Goal: Task Accomplishment & Management: Manage account settings

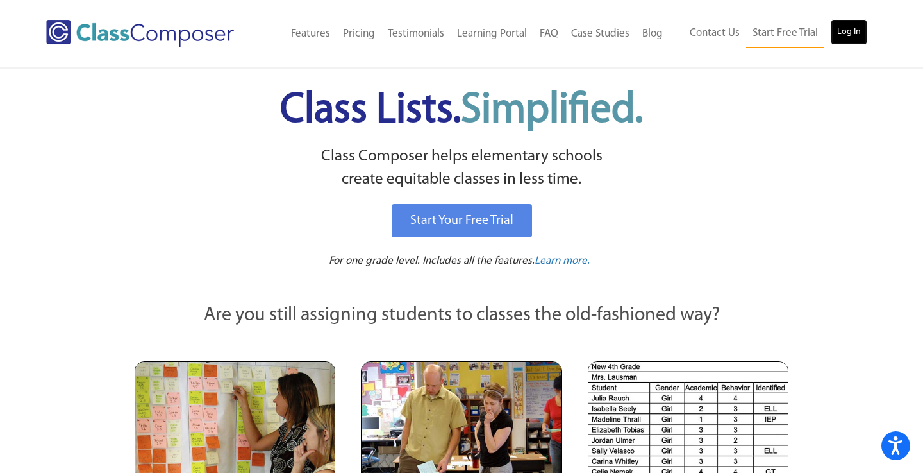
click at [832, 36] on link "Log In" at bounding box center [849, 32] width 37 height 26
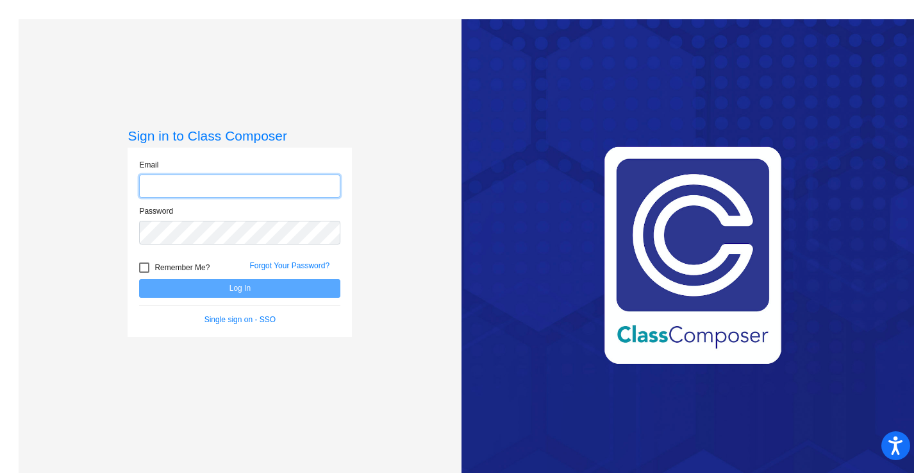
click at [223, 190] on input "email" at bounding box center [239, 186] width 201 height 24
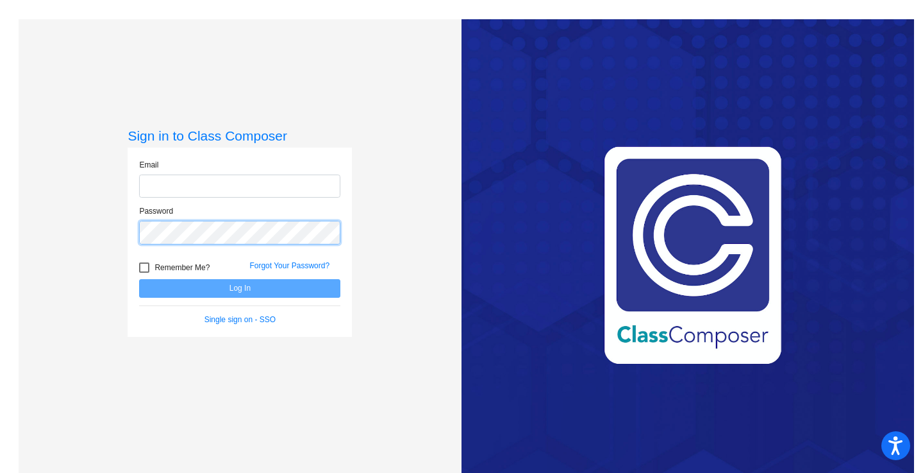
click at [167, 221] on div "Password" at bounding box center [239, 224] width 201 height 39
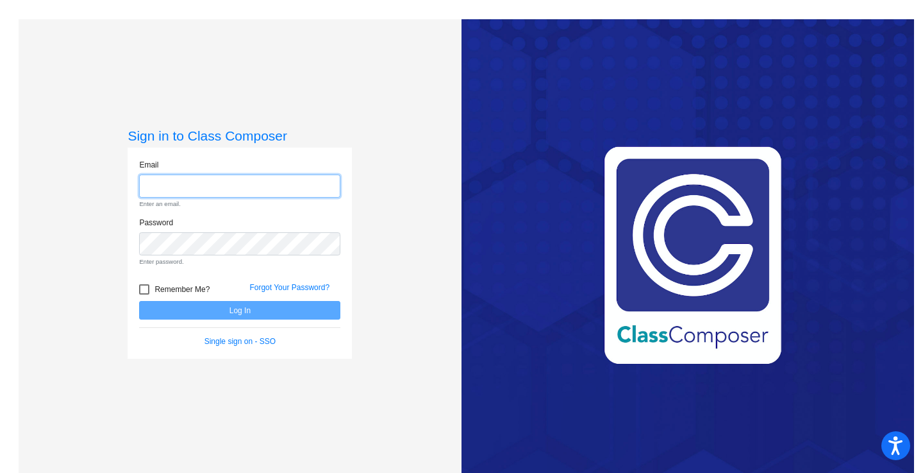
click at [180, 187] on input "email" at bounding box center [239, 186] width 201 height 24
